Goal: Navigation & Orientation: Find specific page/section

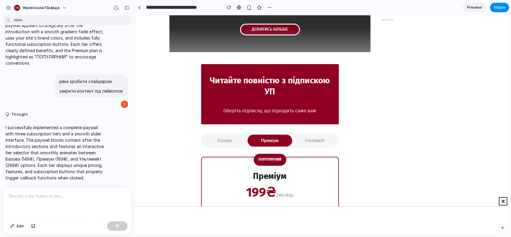
scroll to position [897, 0]
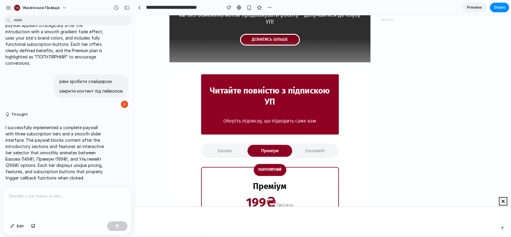
click at [224, 144] on button "Базова" at bounding box center [224, 150] width 45 height 12
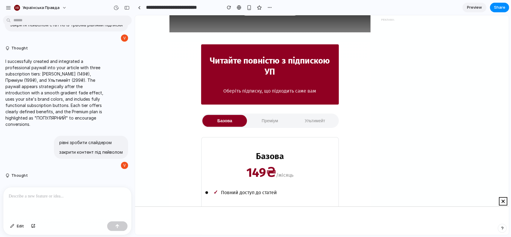
scroll to position [0, 0]
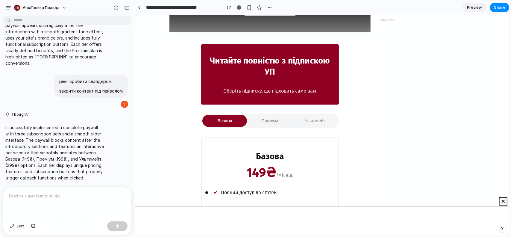
click at [68, 202] on div at bounding box center [67, 203] width 128 height 32
drag, startPoint x: 60, startPoint y: 149, endPoint x: 68, endPoint y: 132, distance: 19.4
click at [60, 149] on p "I successfully implemented a complete paywall with three subscription tiers and…" at bounding box center [55, 152] width 100 height 57
click at [141, 9] on link at bounding box center [139, 7] width 9 height 9
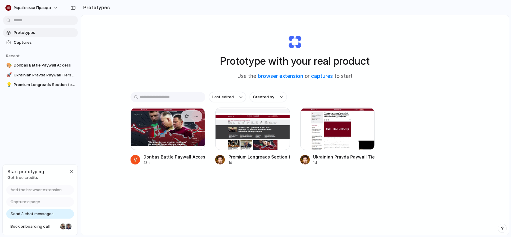
click at [170, 136] on div at bounding box center [167, 128] width 75 height 42
click at [238, 135] on div at bounding box center [252, 128] width 75 height 42
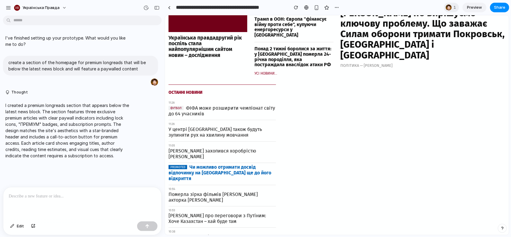
scroll to position [375, 0]
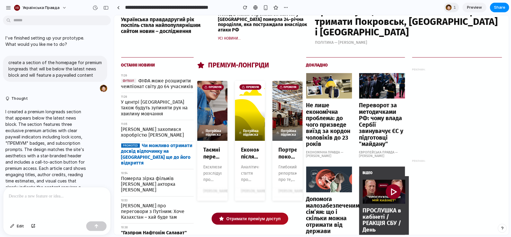
drag, startPoint x: 133, startPoint y: 79, endPoint x: 114, endPoint y: 101, distance: 29.4
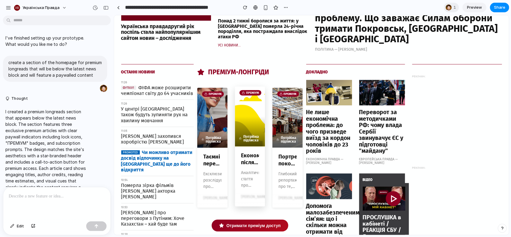
scroll to position [362, 0]
